Goal: Task Accomplishment & Management: Manage account settings

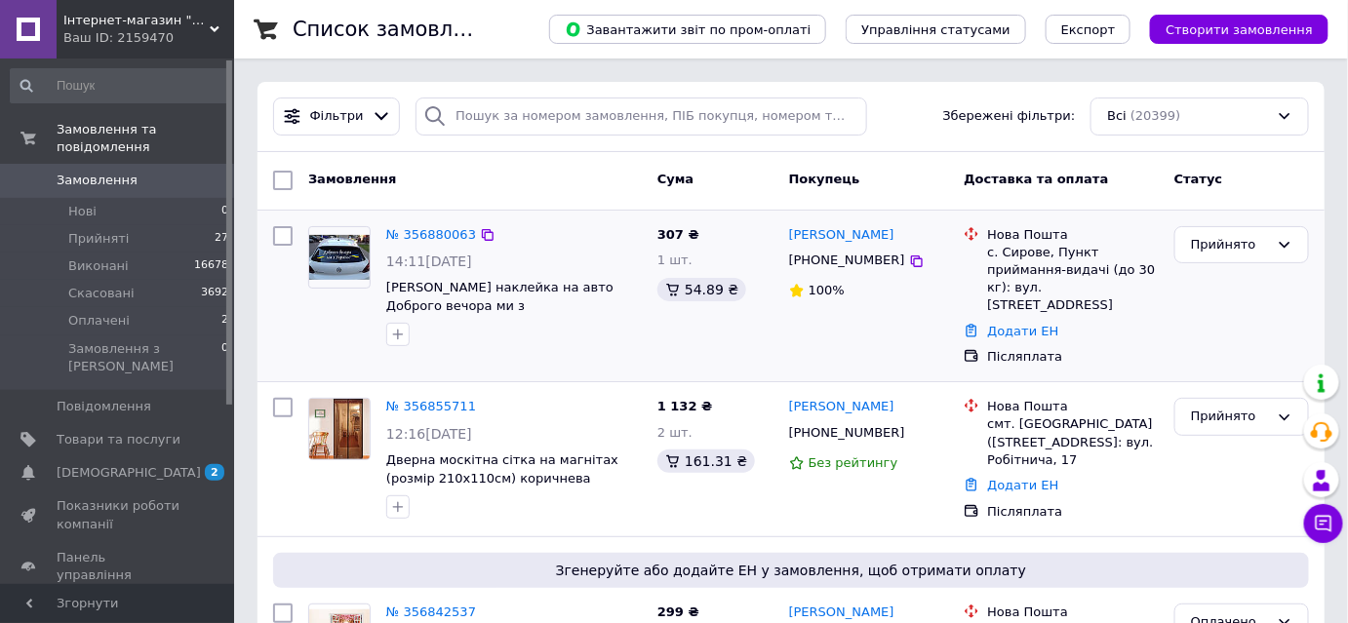
click at [443, 224] on div "№ 356880063" at bounding box center [431, 235] width 94 height 22
click at [447, 235] on link "№ 356880063" at bounding box center [431, 234] width 90 height 15
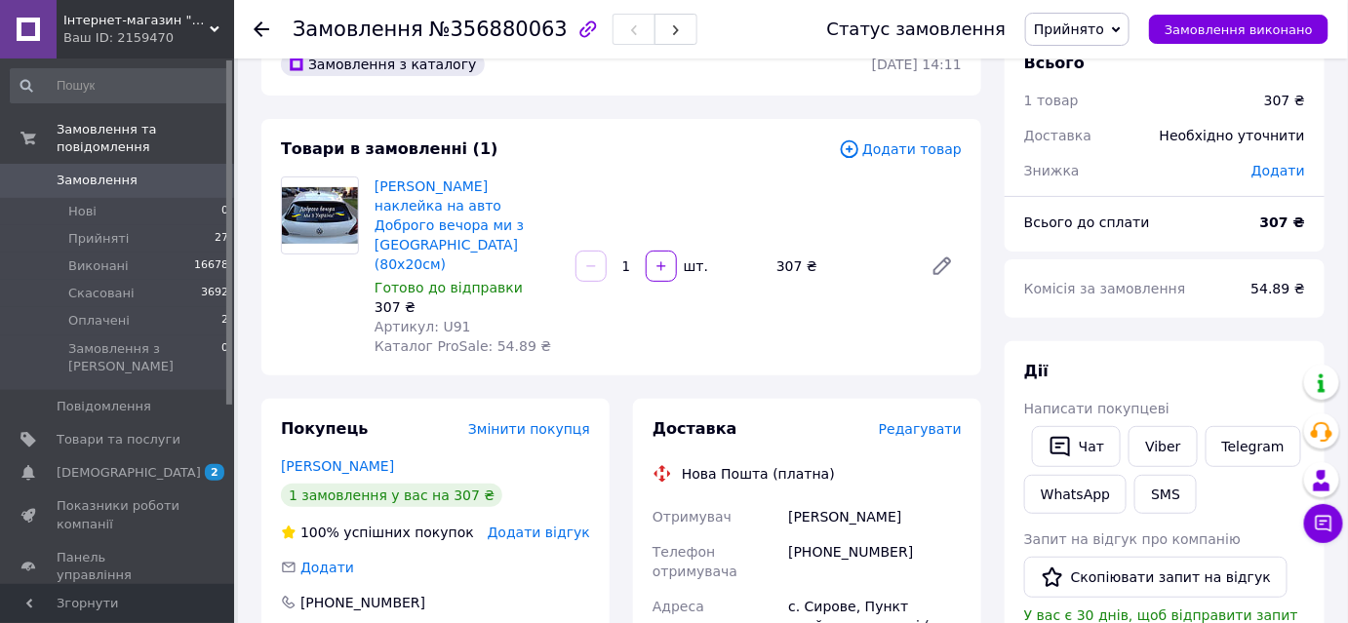
scroll to position [88, 0]
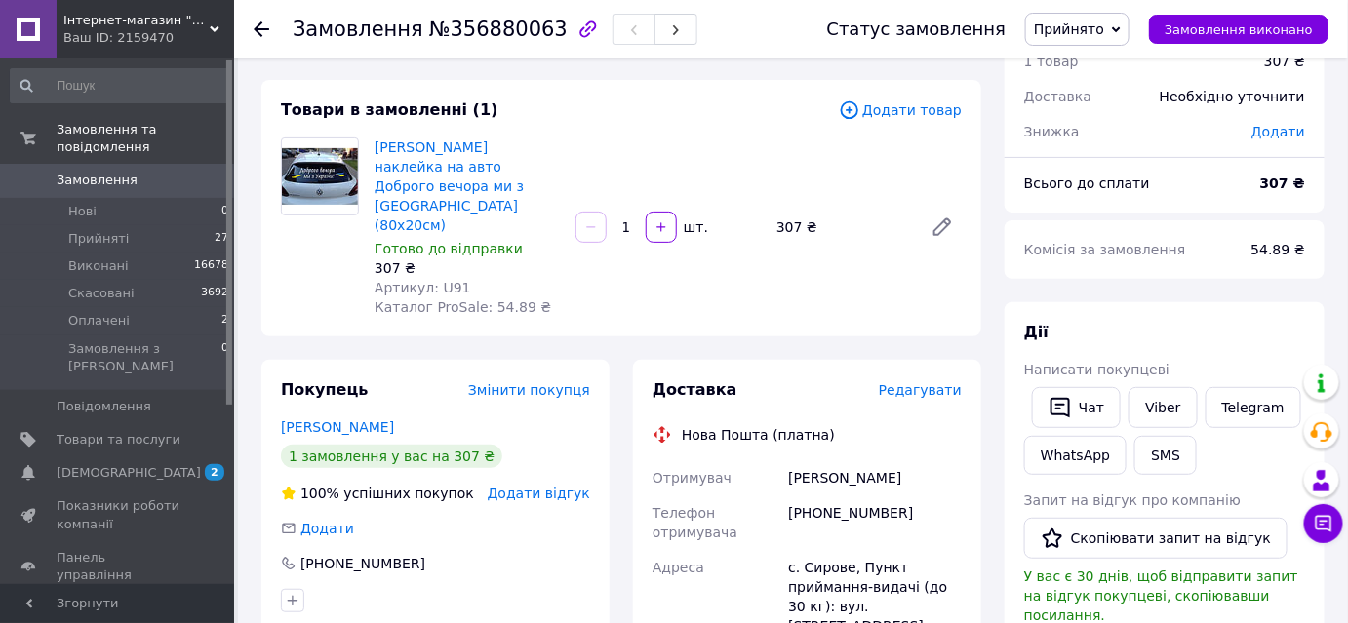
drag, startPoint x: 790, startPoint y: 440, endPoint x: 893, endPoint y: 440, distance: 102.4
click at [889, 460] on div "[PERSON_NAME]" at bounding box center [874, 477] width 181 height 35
copy div "[PERSON_NAME]"
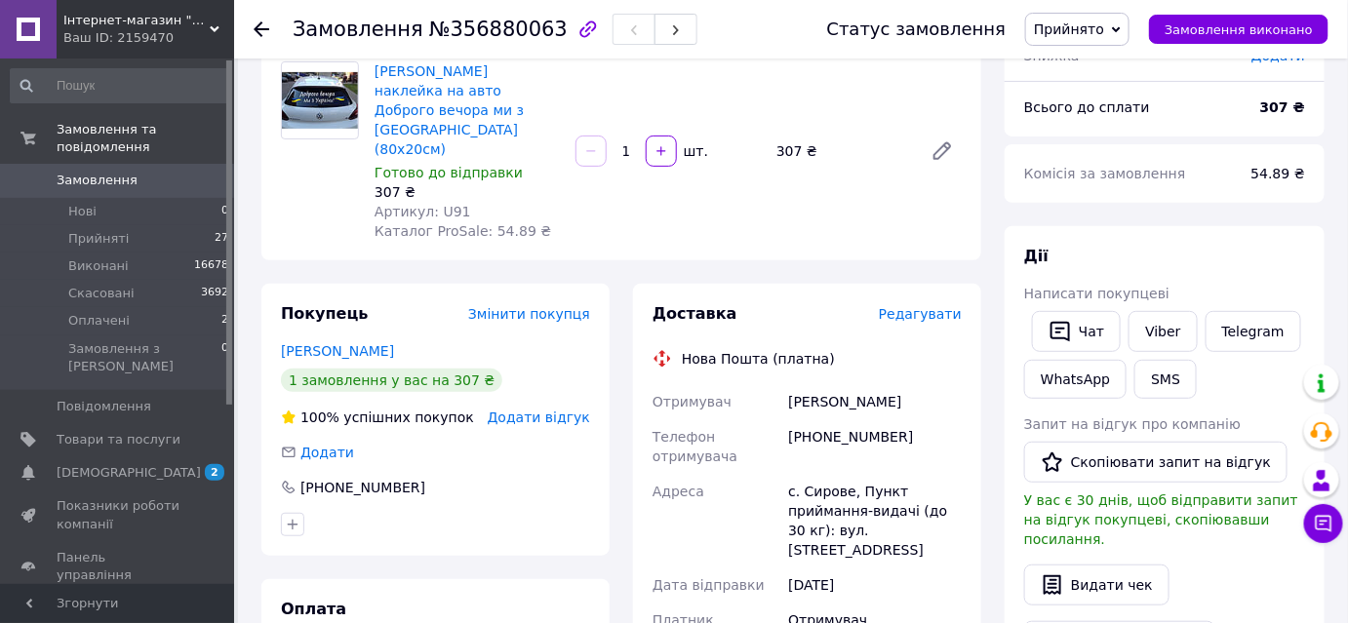
scroll to position [265, 0]
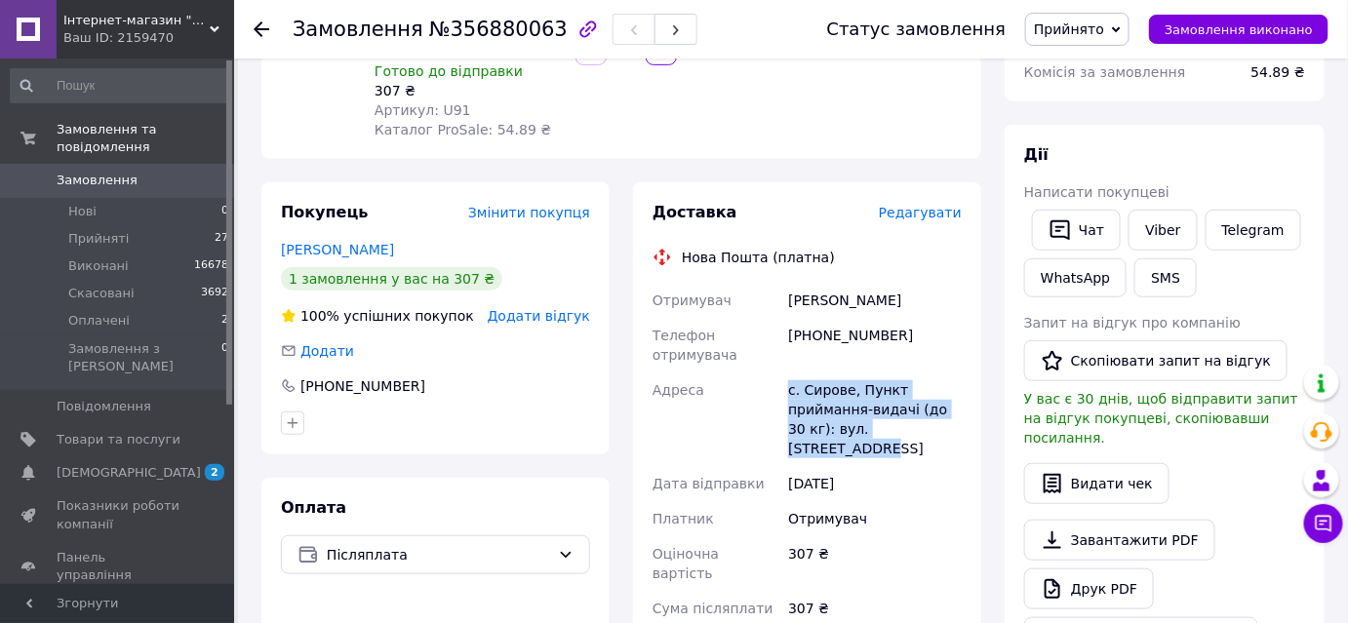
drag, startPoint x: 790, startPoint y: 353, endPoint x: 961, endPoint y: 398, distance: 176.5
click at [961, 398] on div "с. Сирове, Пункт приймання-видачі (до 30 кг): вул. [STREET_ADDRESS]" at bounding box center [874, 420] width 181 height 94
copy div "с. Сирове, Пункт приймання-видачі (до 30 кг): вул. [STREET_ADDRESS]"
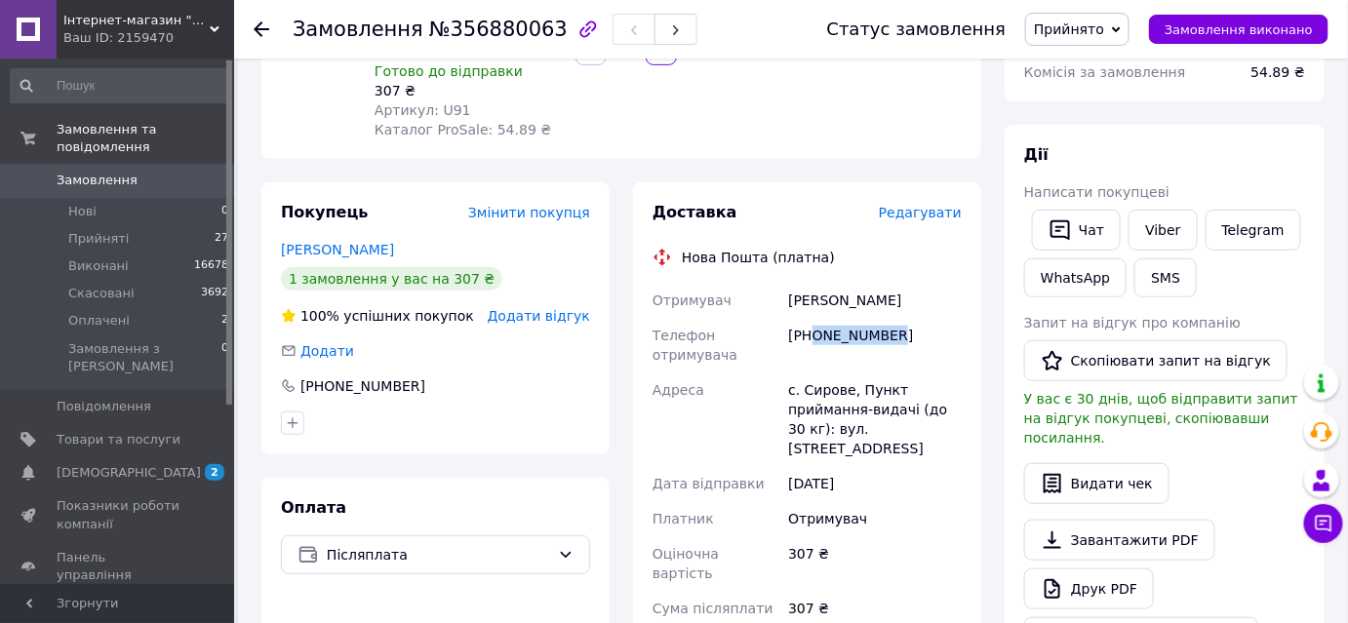
drag, startPoint x: 908, startPoint y: 304, endPoint x: 815, endPoint y: 306, distance: 93.7
click at [815, 318] on div "[PHONE_NUMBER]" at bounding box center [874, 345] width 181 height 55
copy div "0966636583"
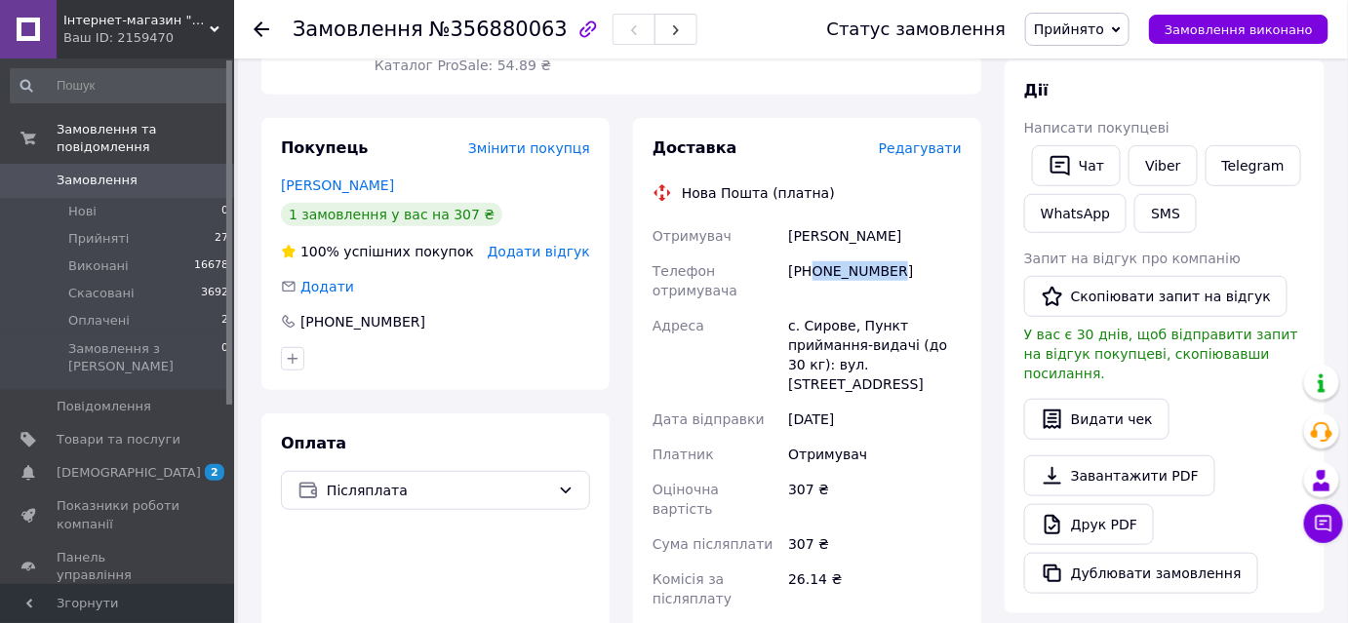
scroll to position [177, 0]
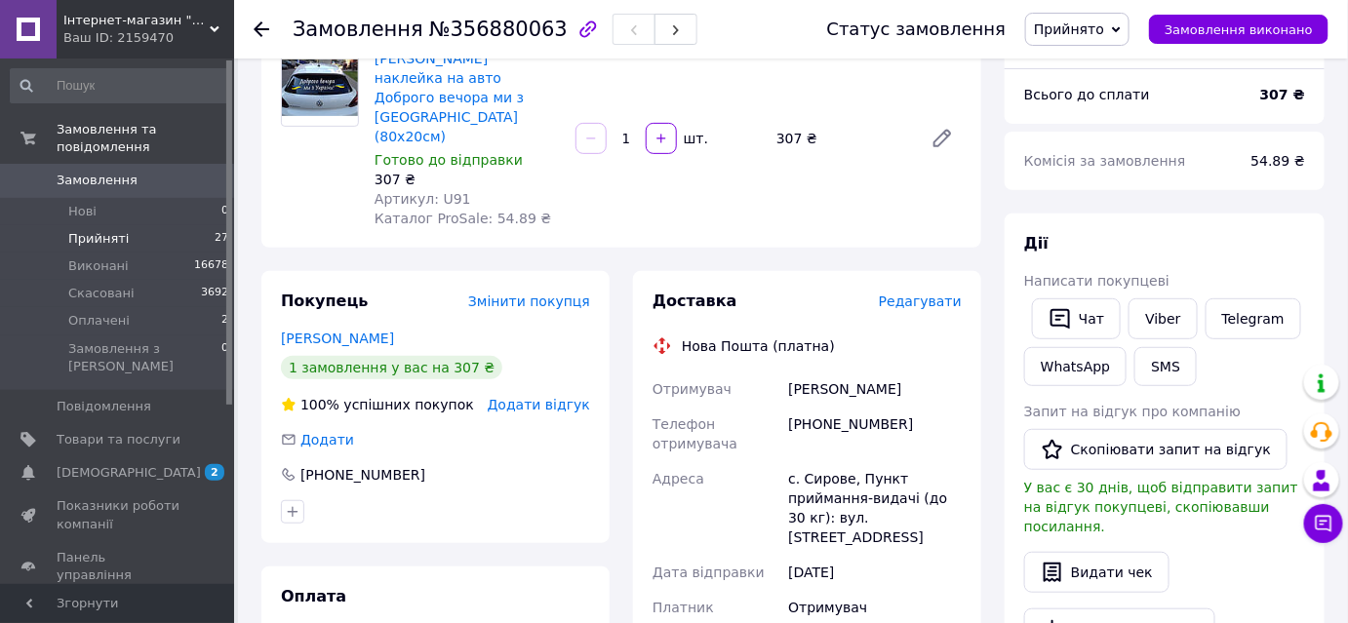
click at [107, 230] on span "Прийняті" at bounding box center [98, 239] width 60 height 18
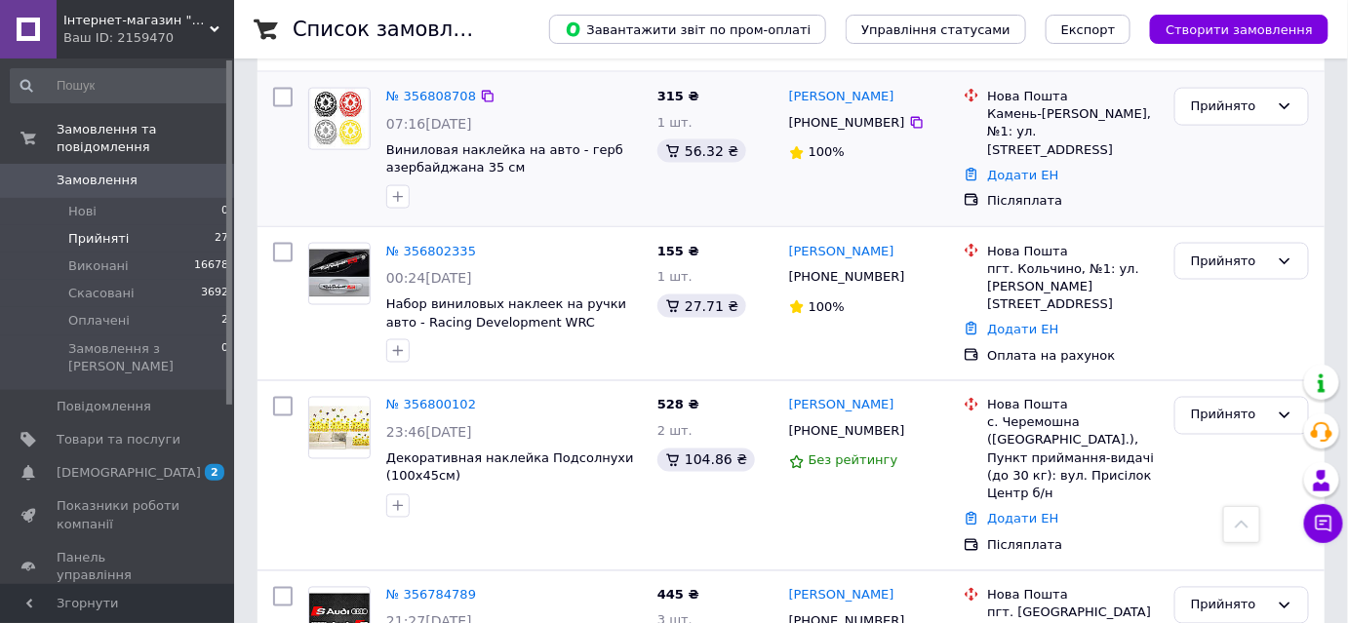
scroll to position [976, 0]
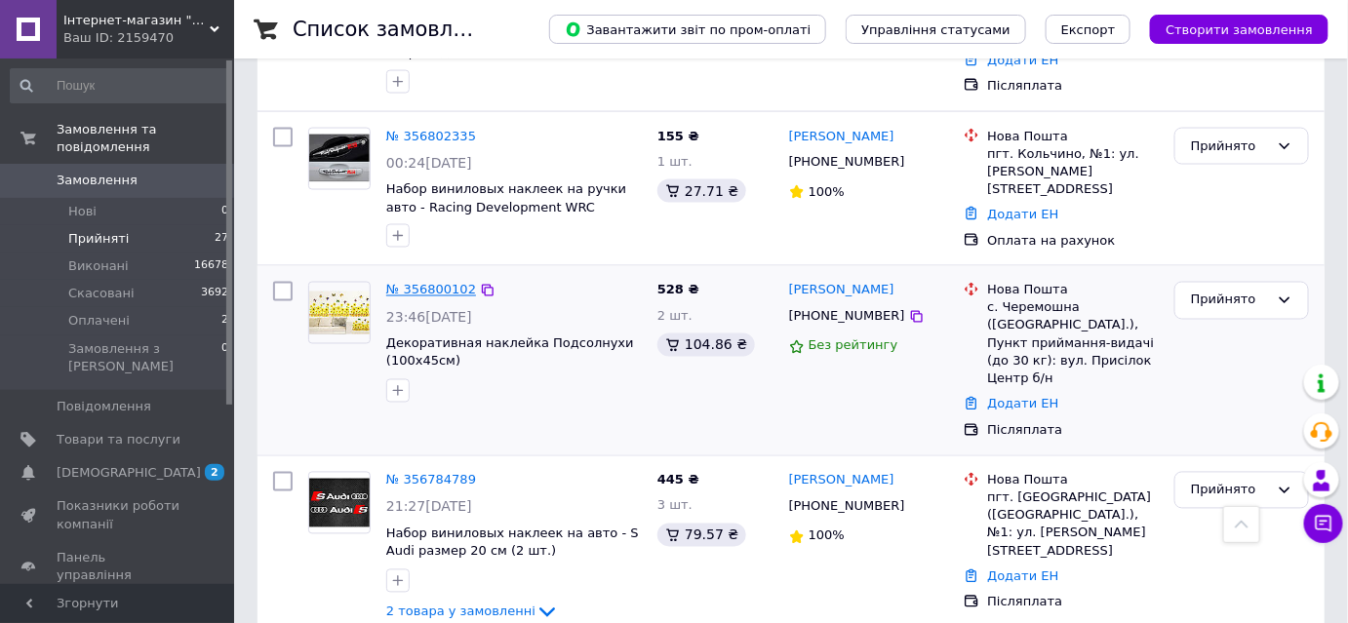
click at [431, 283] on link "№ 356800102" at bounding box center [431, 290] width 90 height 15
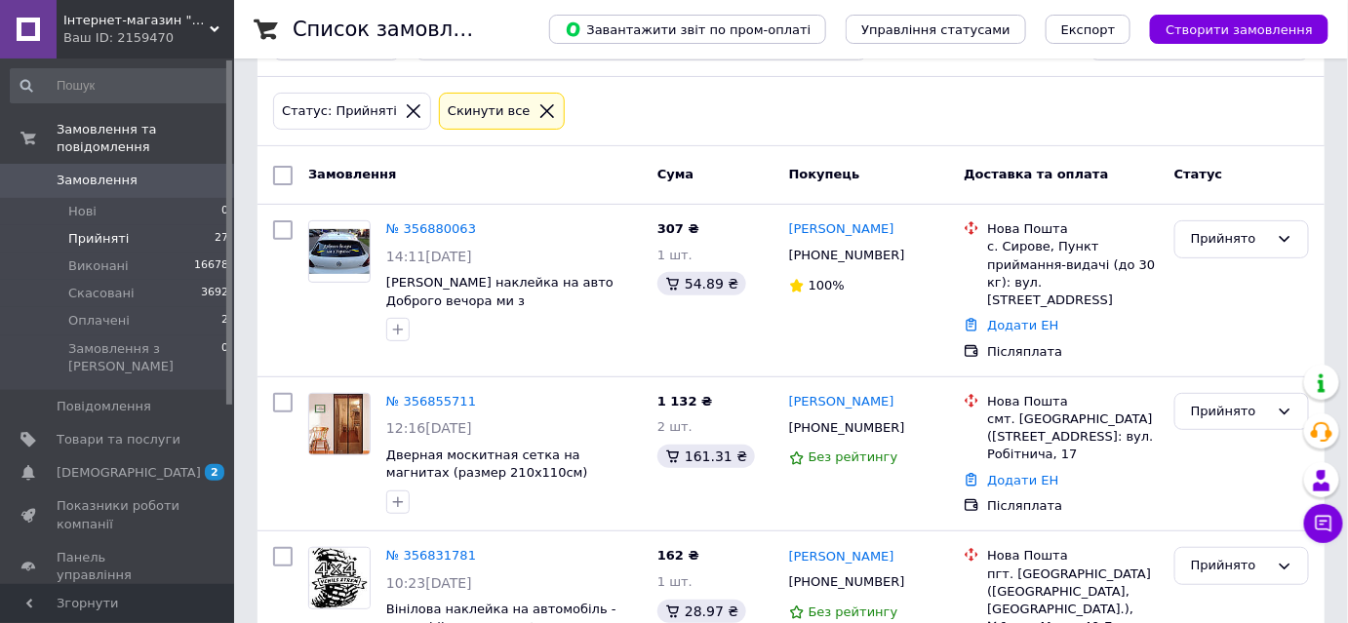
scroll to position [0, 0]
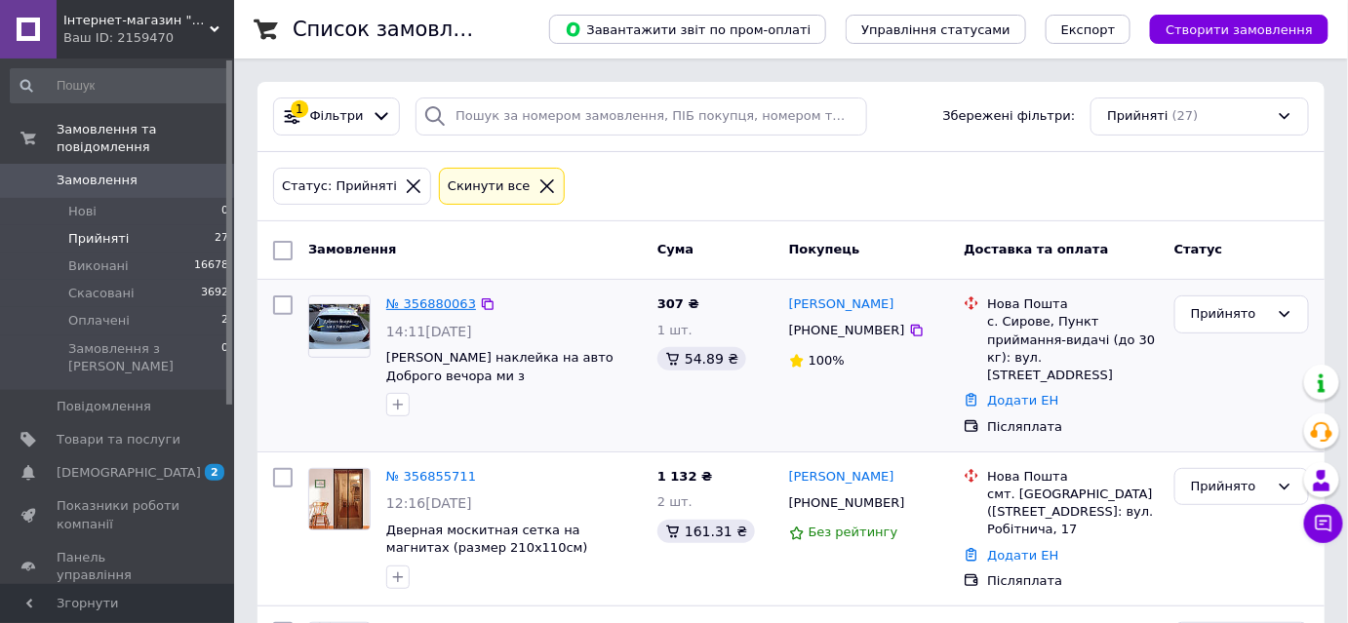
click at [423, 302] on link "№ 356880063" at bounding box center [431, 304] width 90 height 15
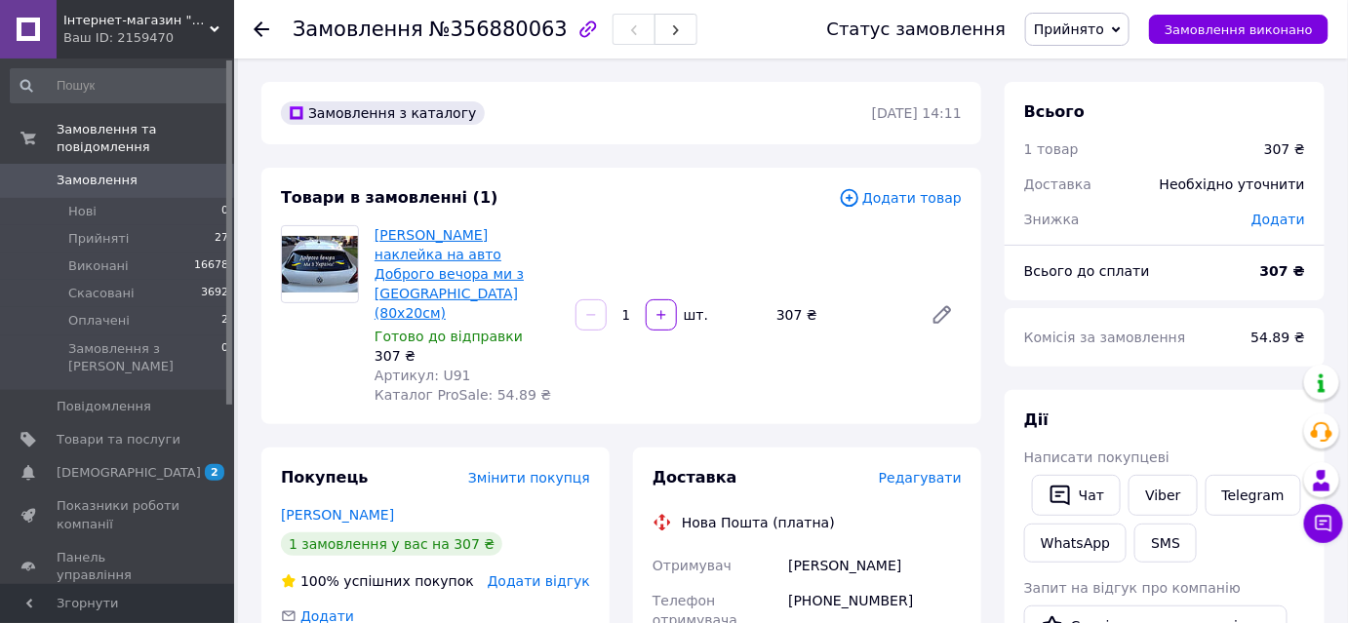
click at [458, 236] on link "[PERSON_NAME] наклейка на авто Доброго вечора ми з [GEOGRAPHIC_DATA] (80х20см)" at bounding box center [449, 274] width 149 height 94
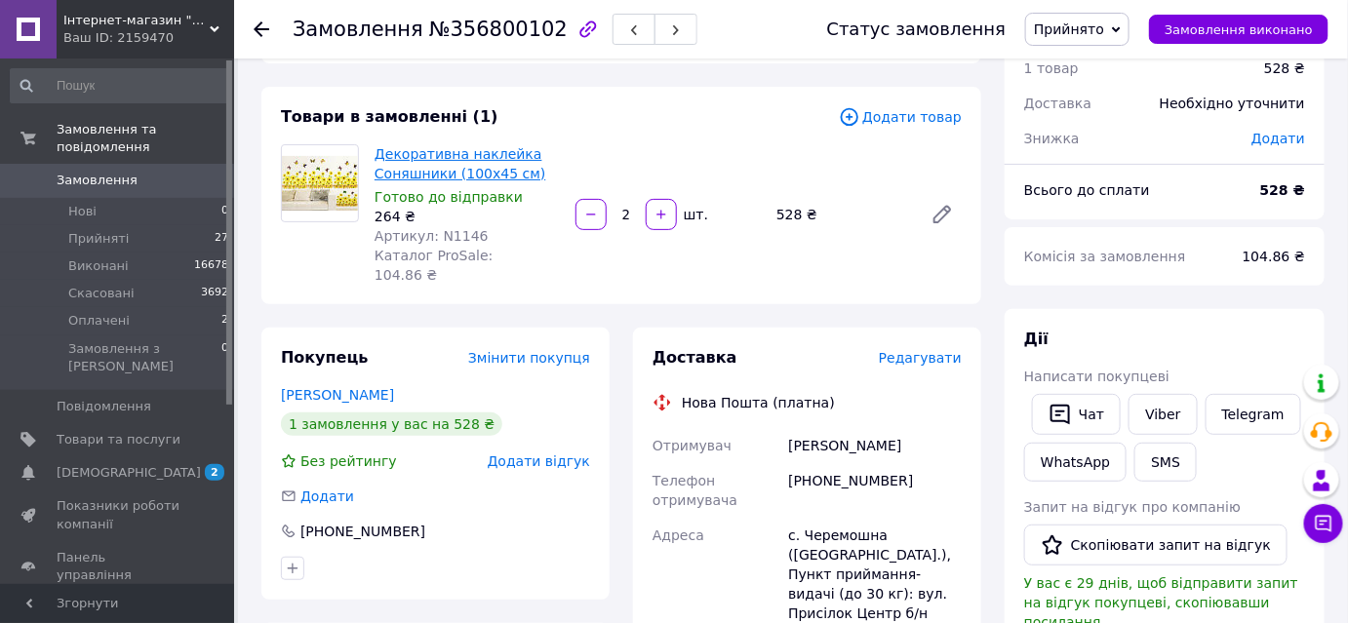
scroll to position [177, 0]
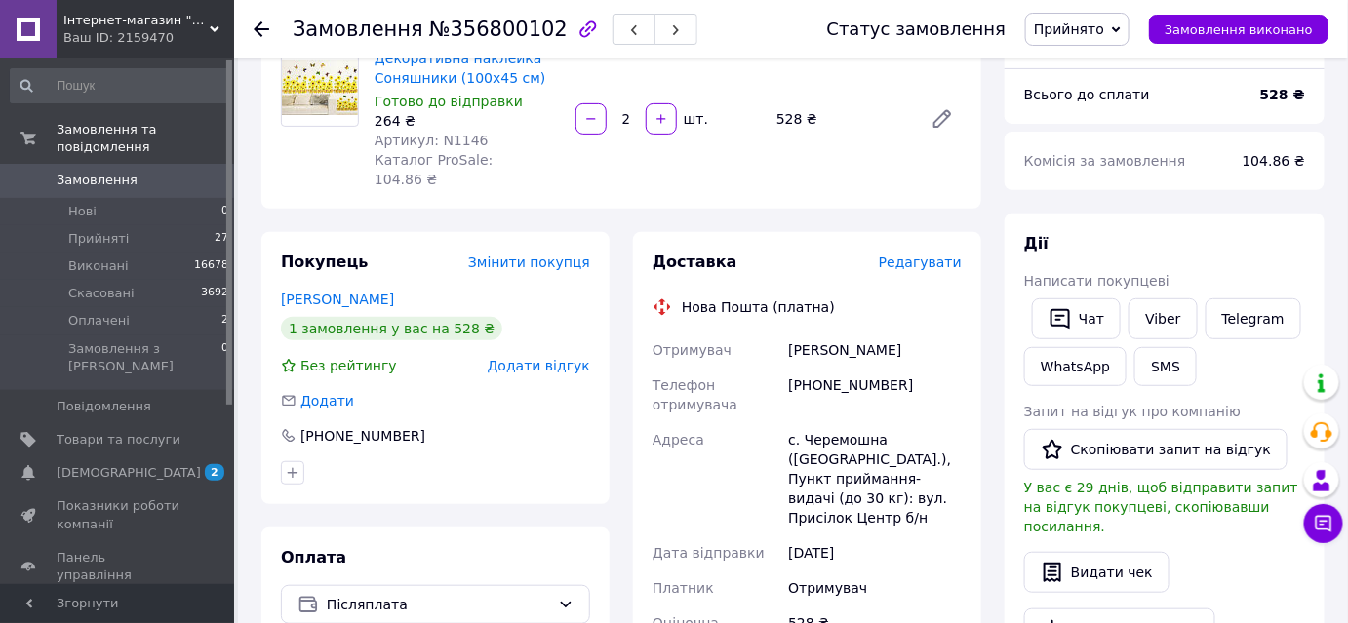
drag, startPoint x: 786, startPoint y: 329, endPoint x: 922, endPoint y: 335, distance: 135.7
click at [922, 335] on div "[PERSON_NAME]" at bounding box center [874, 350] width 181 height 35
copy div "Недоходюк Світлана"
drag, startPoint x: 792, startPoint y: 420, endPoint x: 831, endPoint y: 497, distance: 85.5
click at [832, 496] on div "с. Черемошна ([GEOGRAPHIC_DATA].), Пункт приймання-видачі (до 30 кг): вул. Прис…" at bounding box center [874, 478] width 181 height 113
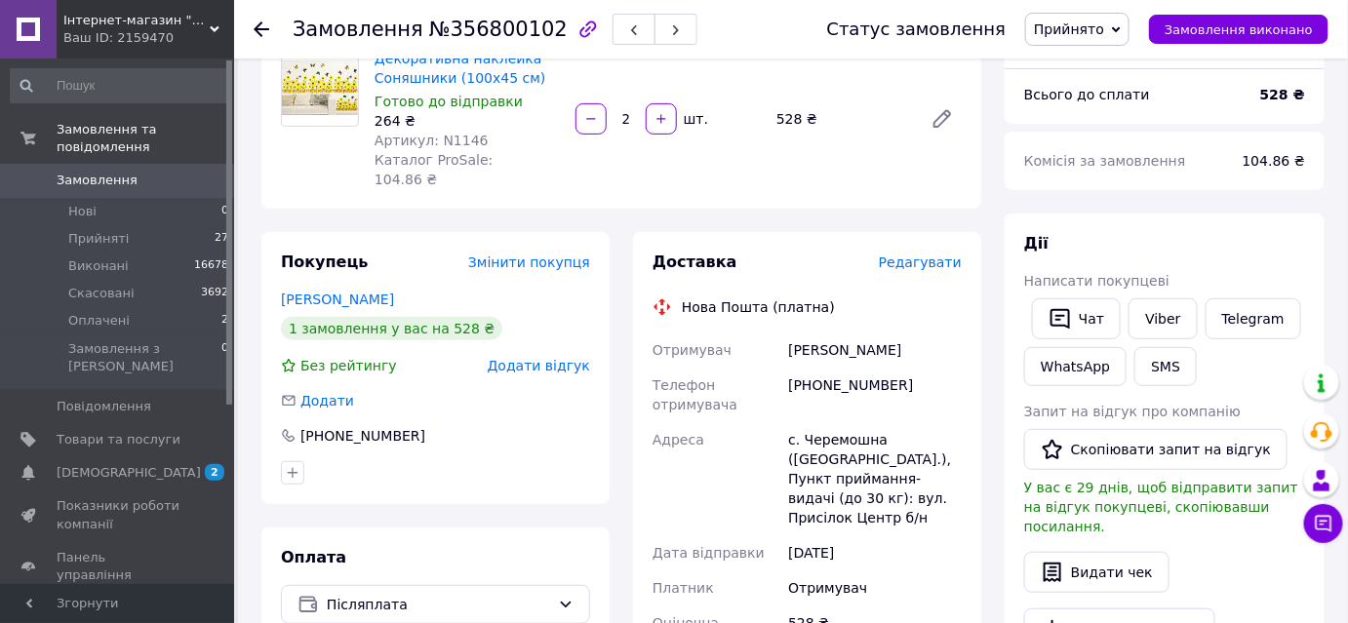
click at [788, 422] on div "с. Черемошна ([GEOGRAPHIC_DATA].), Пункт приймання-видачі (до 30 кг): вул. Прис…" at bounding box center [874, 478] width 181 height 113
drag, startPoint x: 790, startPoint y: 420, endPoint x: 833, endPoint y: 495, distance: 85.7
click at [833, 495] on div "с. Черемошна ([GEOGRAPHIC_DATA].), Пункт приймання-видачі (до 30 кг): вул. Прис…" at bounding box center [874, 478] width 181 height 113
copy div "с. Черемошна ([GEOGRAPHIC_DATA].), Пункт приймання-видачі (до 30 кг): вул. Прис…"
drag, startPoint x: 889, startPoint y: 369, endPoint x: 815, endPoint y: 366, distance: 74.2
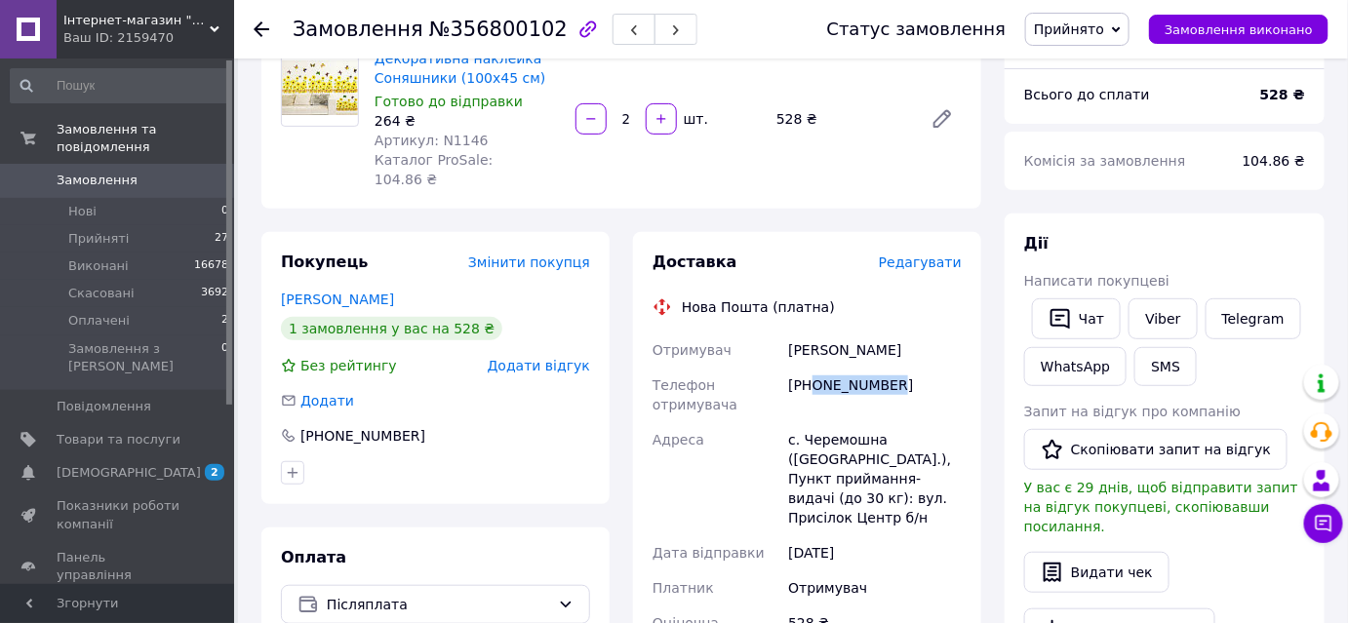
click at [815, 368] on div "[PHONE_NUMBER]" at bounding box center [874, 395] width 181 height 55
copy div "0960332090"
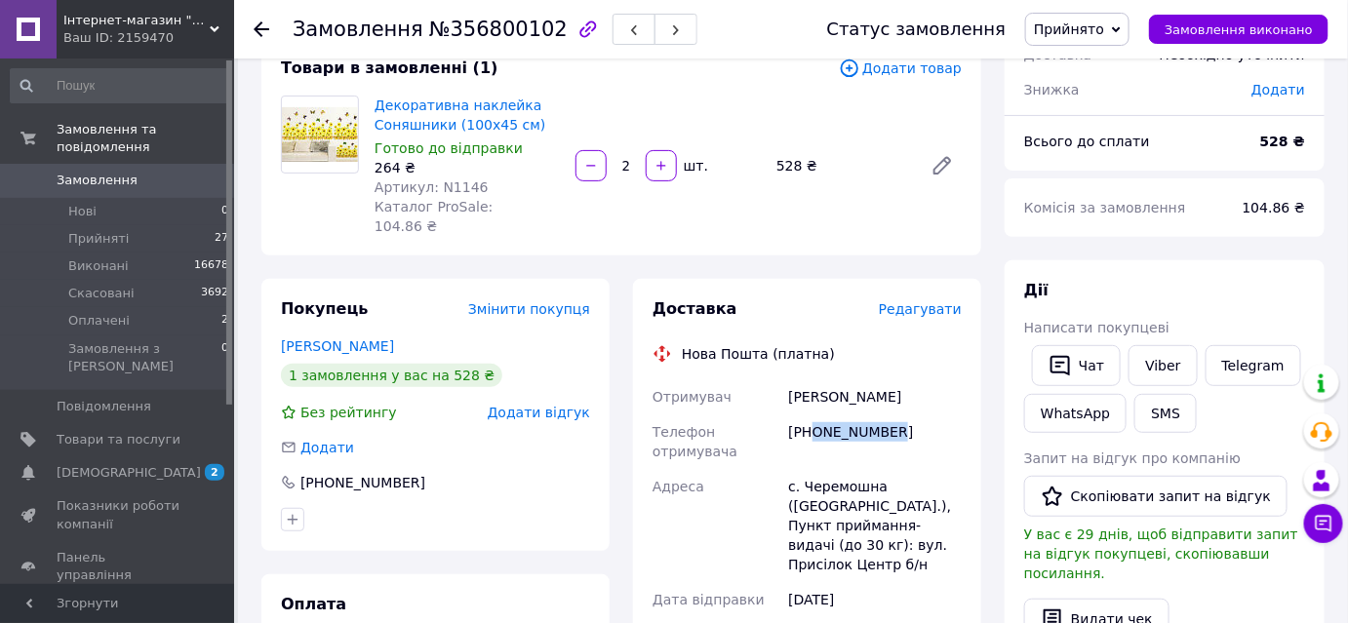
scroll to position [88, 0]
